Goal: Information Seeking & Learning: Learn about a topic

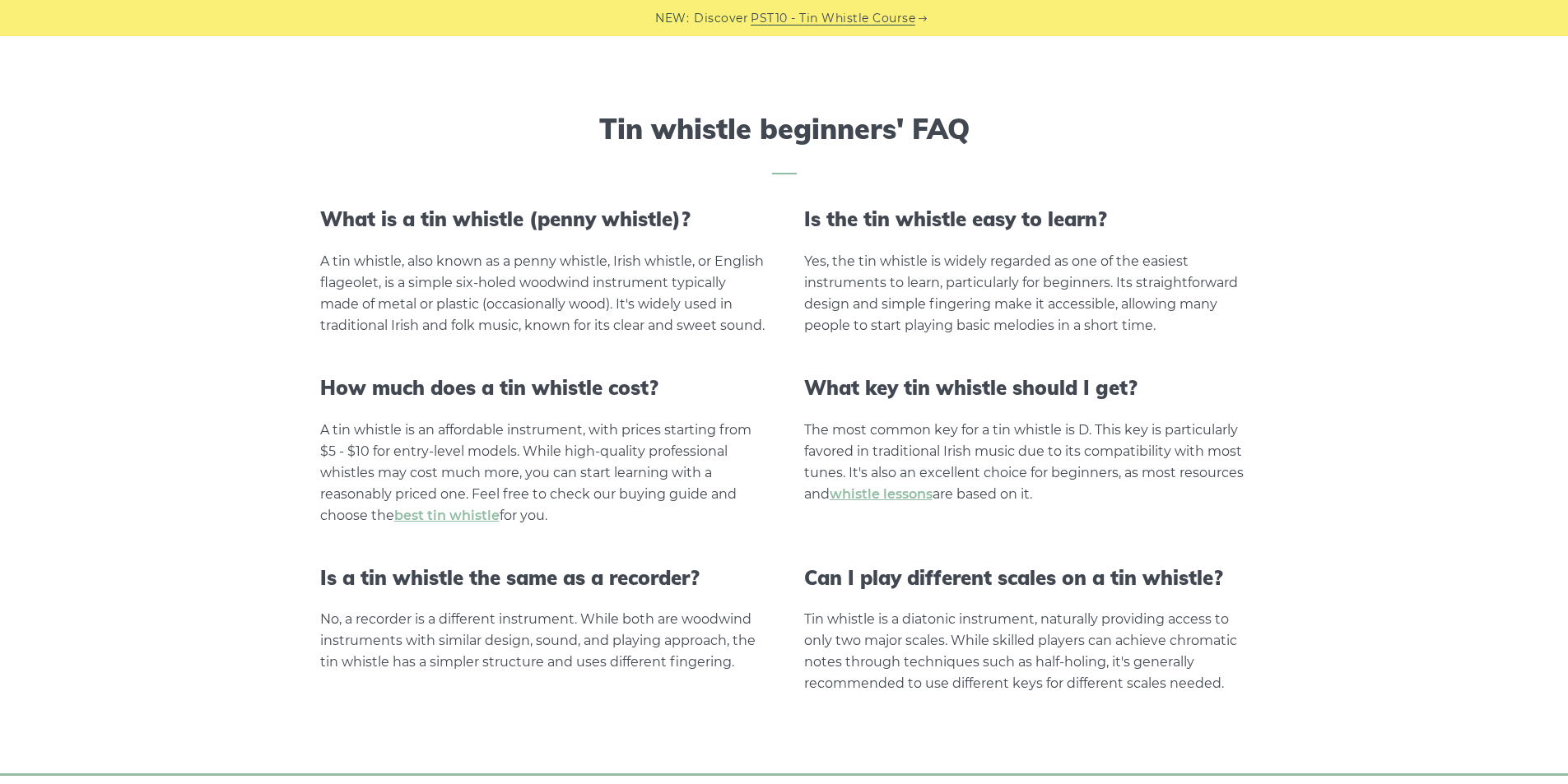
scroll to position [3242, 0]
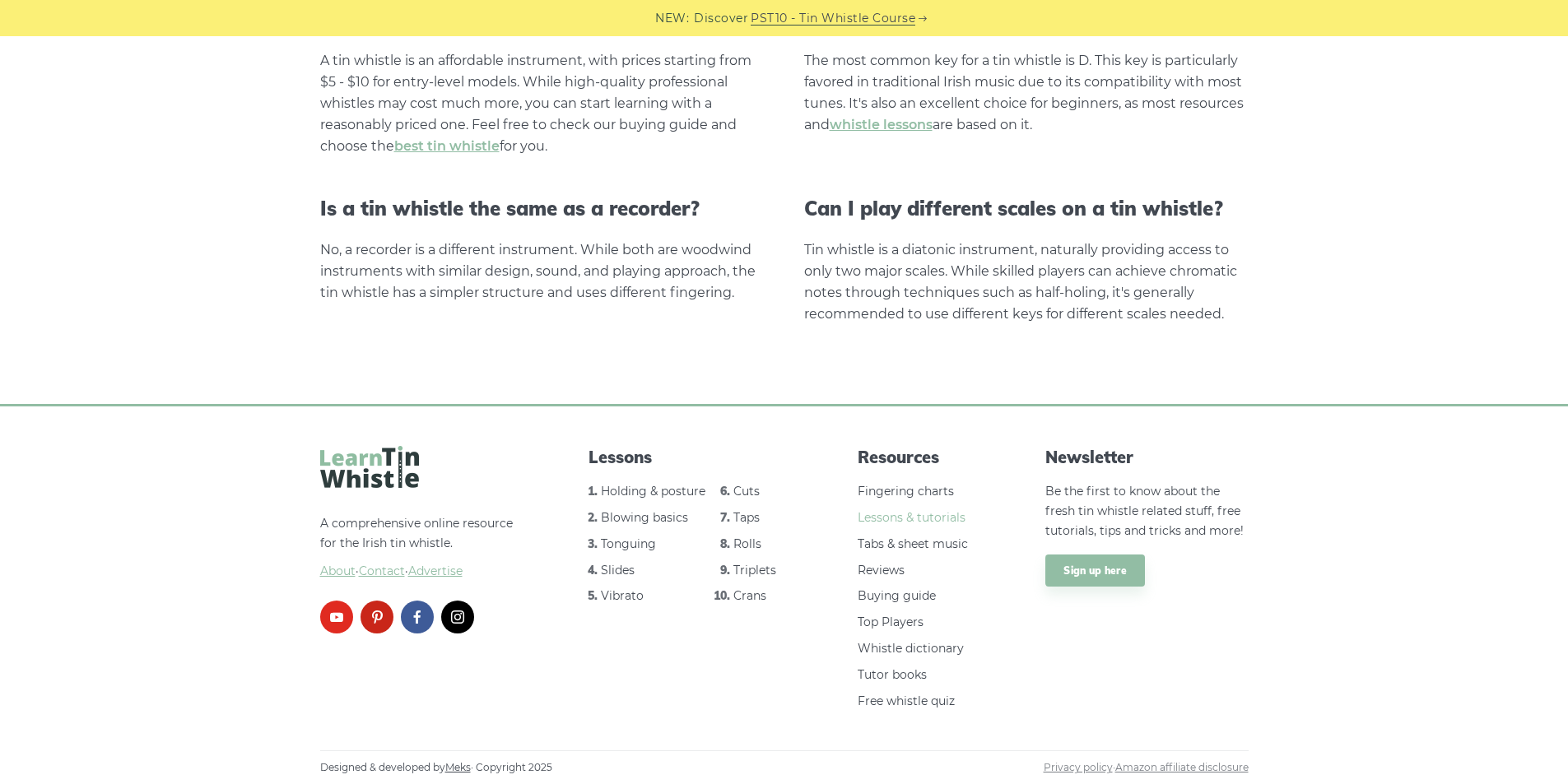
click at [896, 520] on link "Lessons & tutorials" at bounding box center [911, 517] width 107 height 14
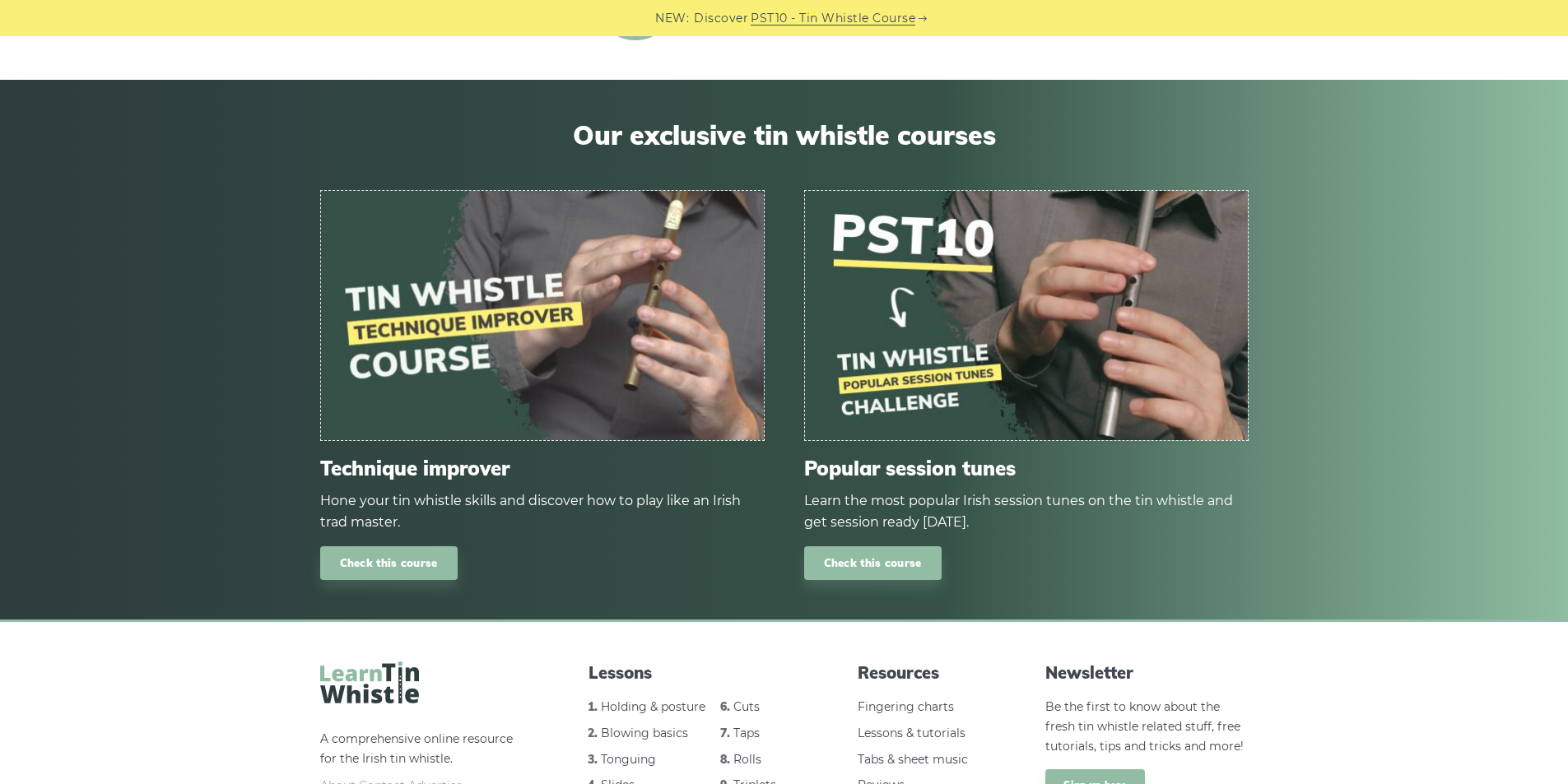
scroll to position [2190, 0]
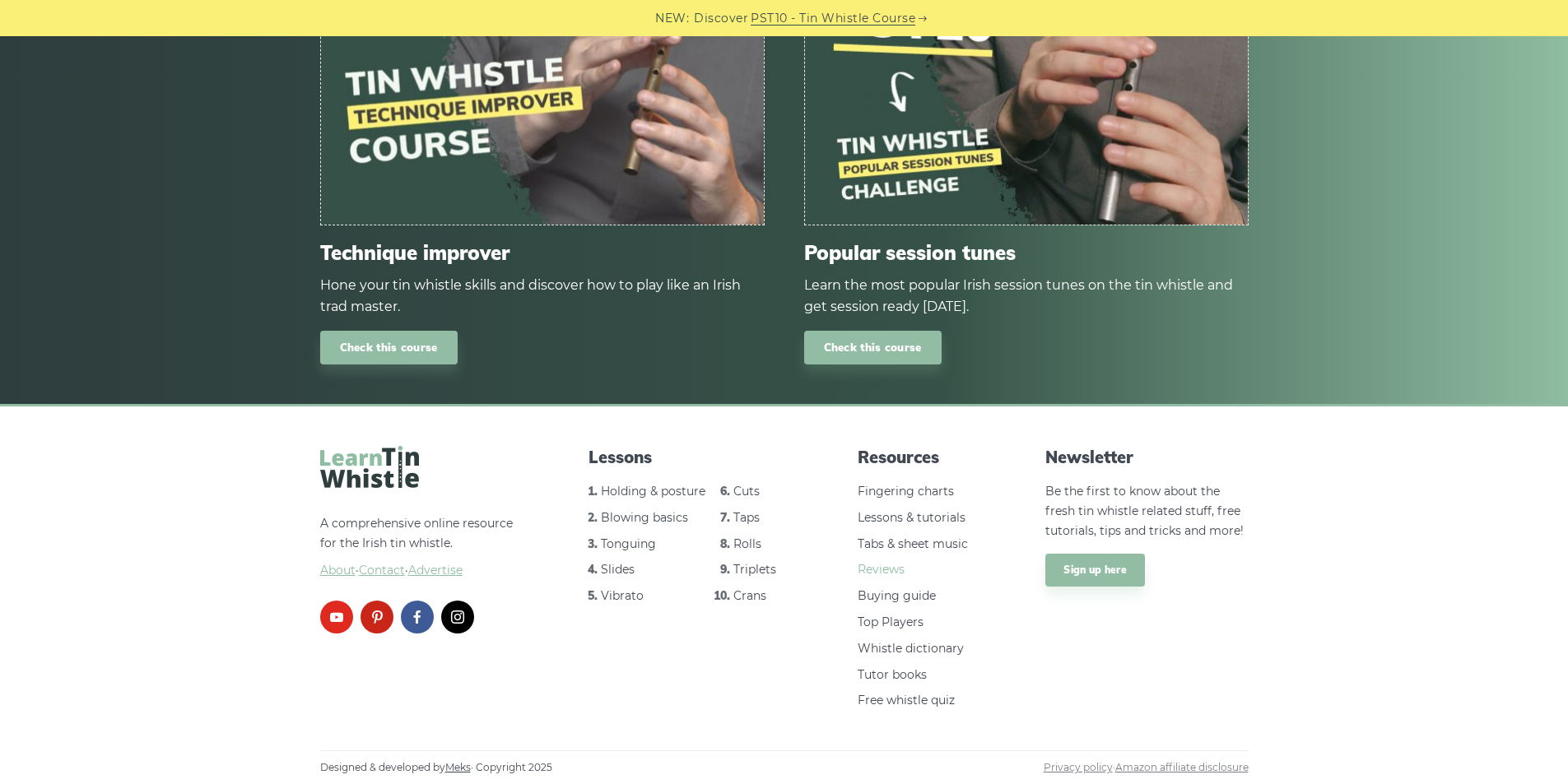
click at [886, 565] on link "Reviews" at bounding box center [881, 569] width 47 height 14
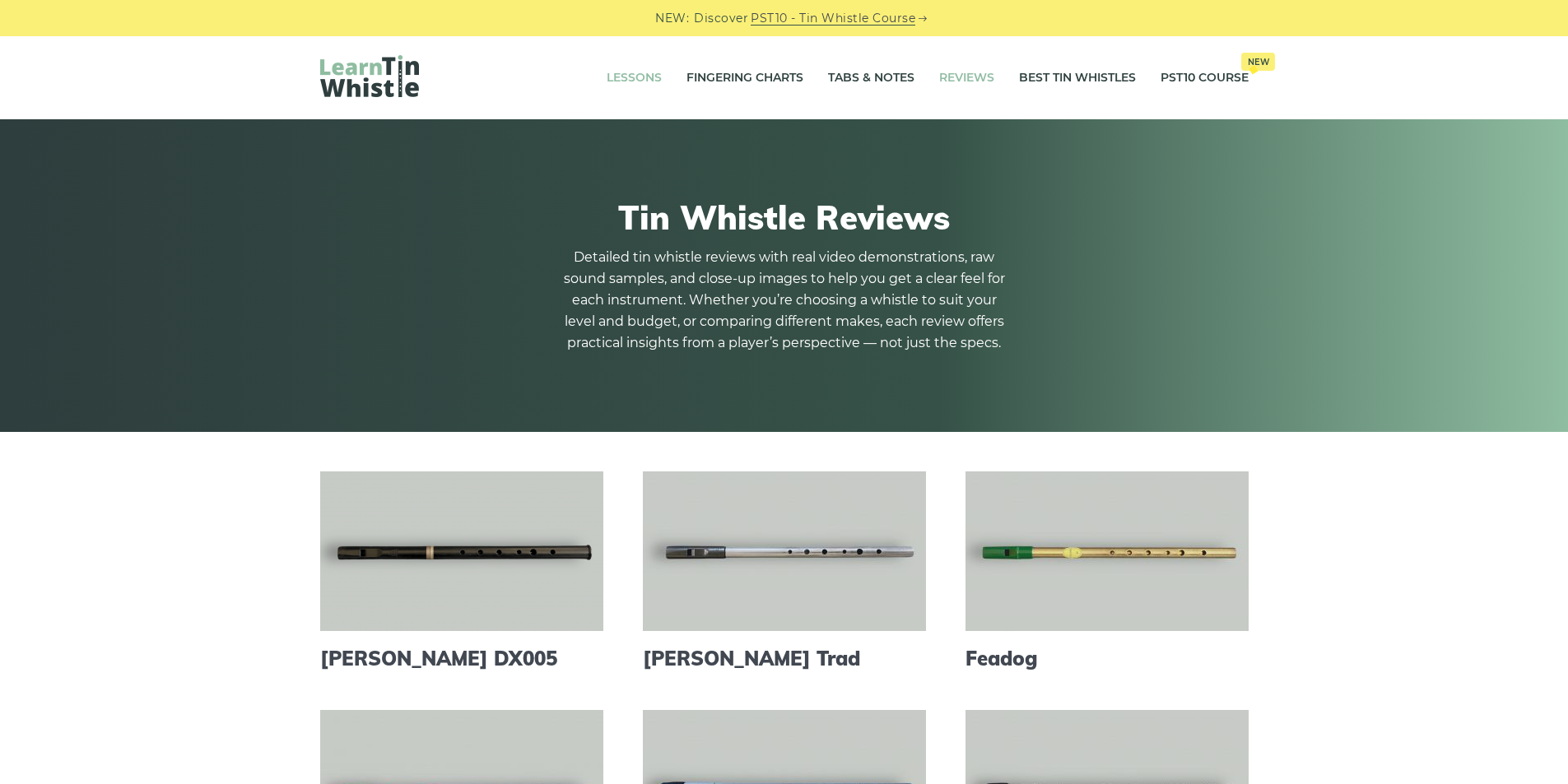
click at [630, 71] on link "Lessons" at bounding box center [634, 78] width 55 height 42
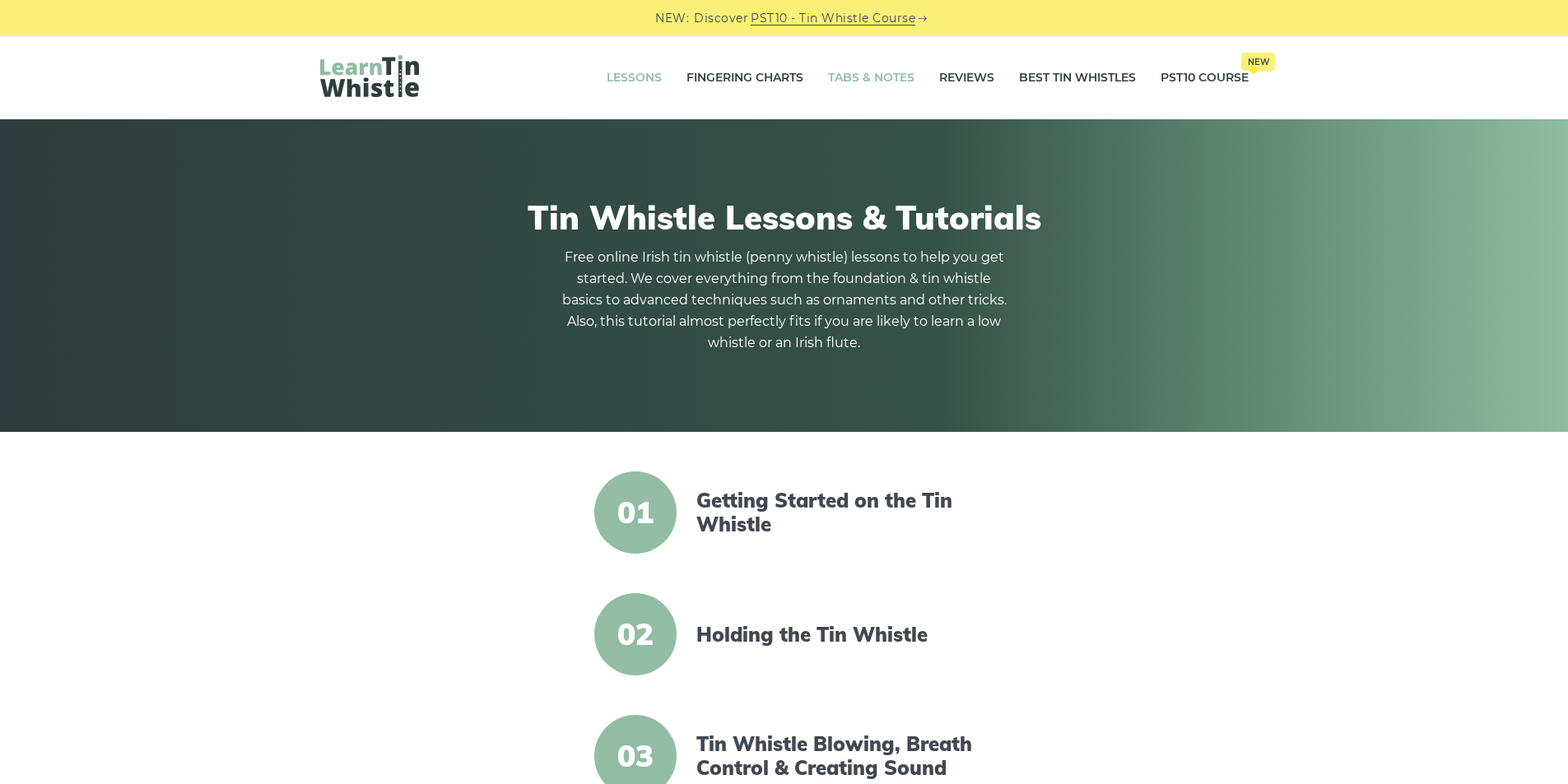
click at [872, 78] on link "Tabs & Notes" at bounding box center [871, 78] width 87 height 42
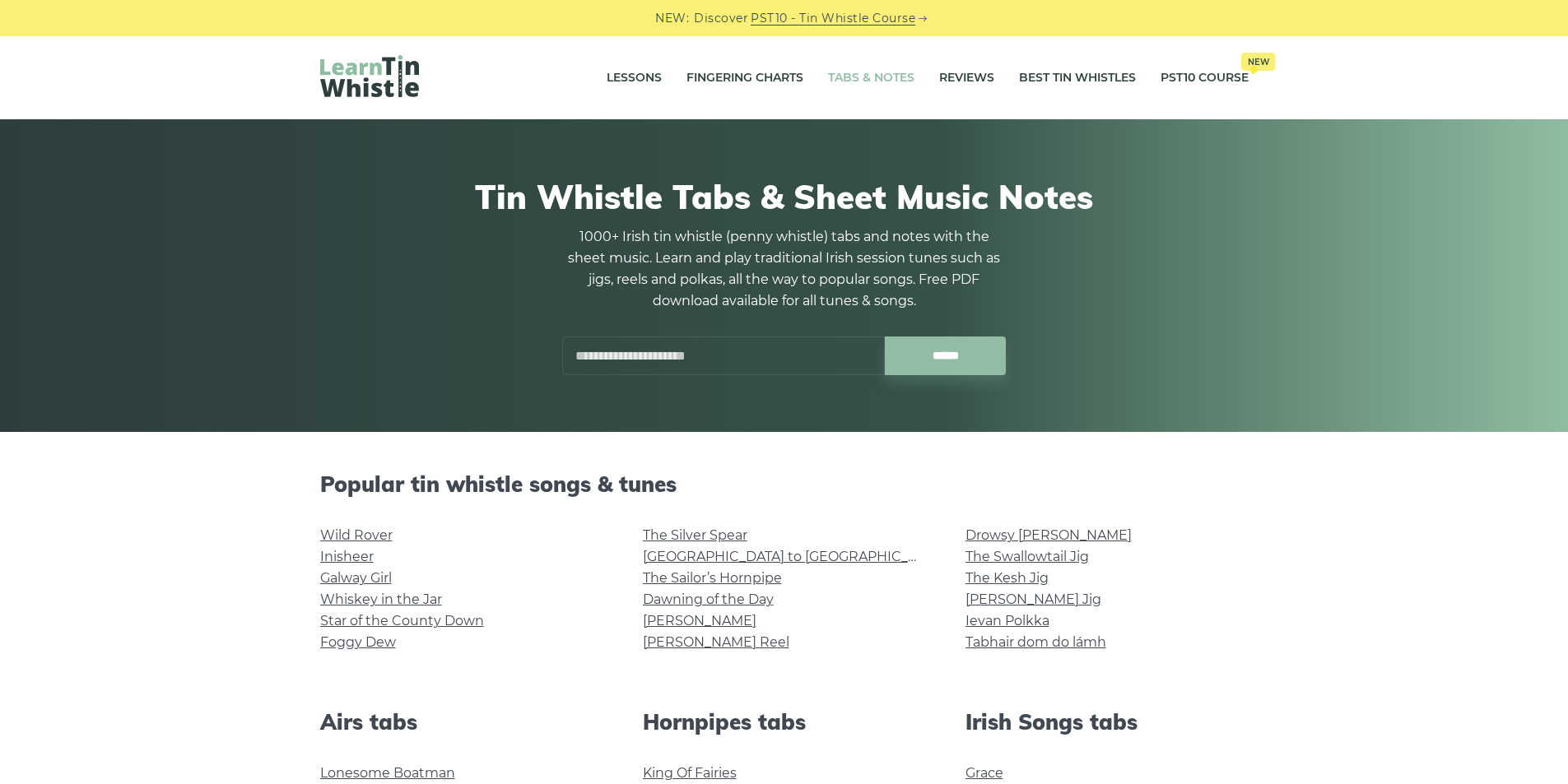
click at [759, 78] on link "Fingering Charts" at bounding box center [744, 78] width 116 height 42
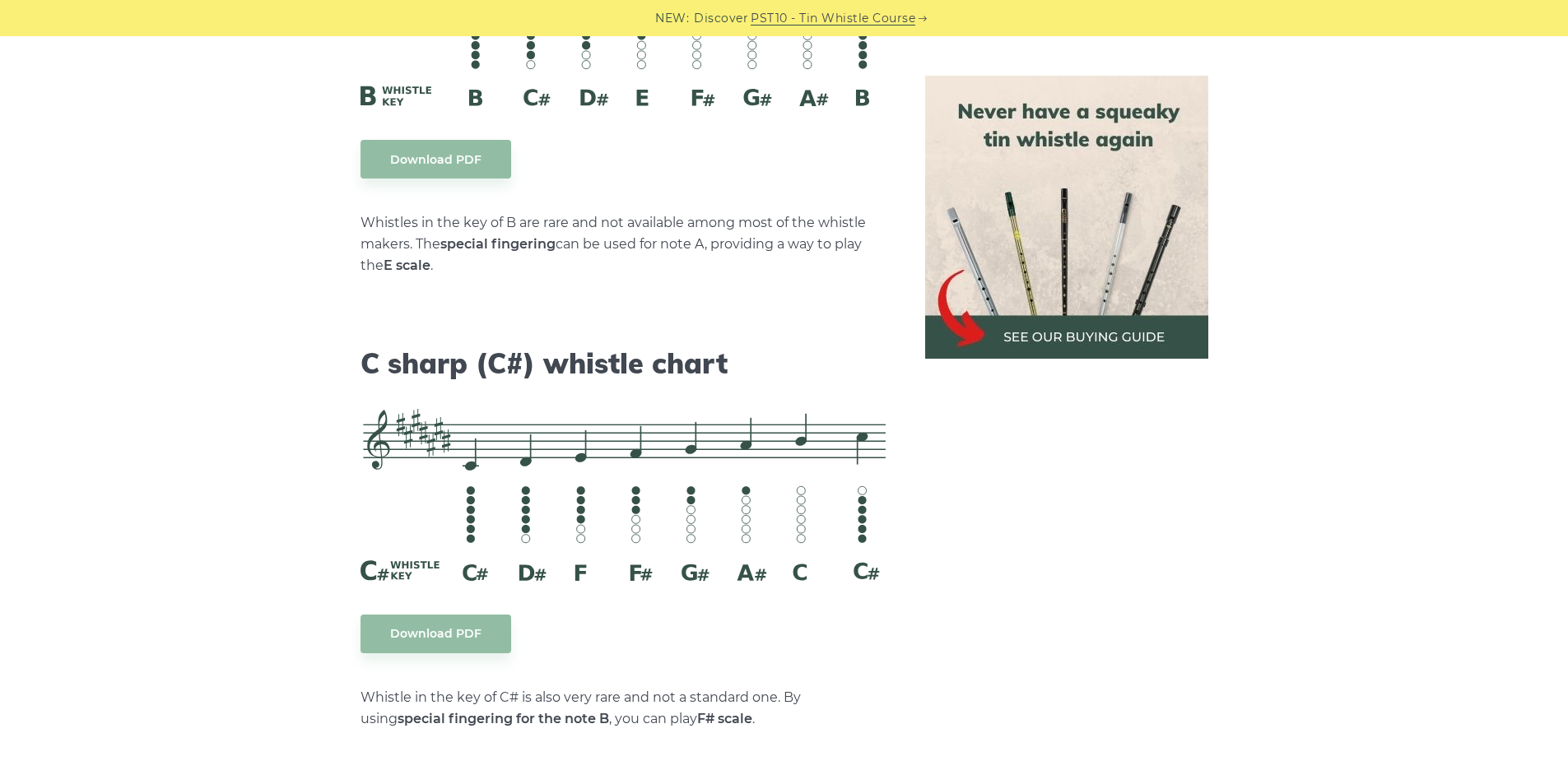
scroll to position [6361, 0]
